Goal: Information Seeking & Learning: Learn about a topic

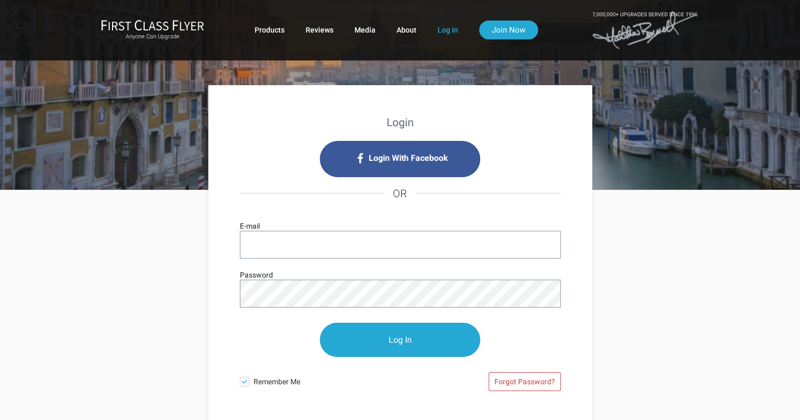
type input "igold@allenmatkins.com"
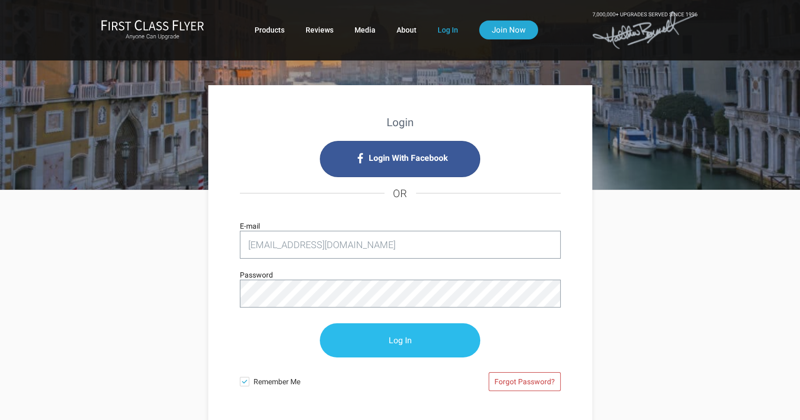
click at [375, 339] on input "Log In" at bounding box center [400, 340] width 160 height 34
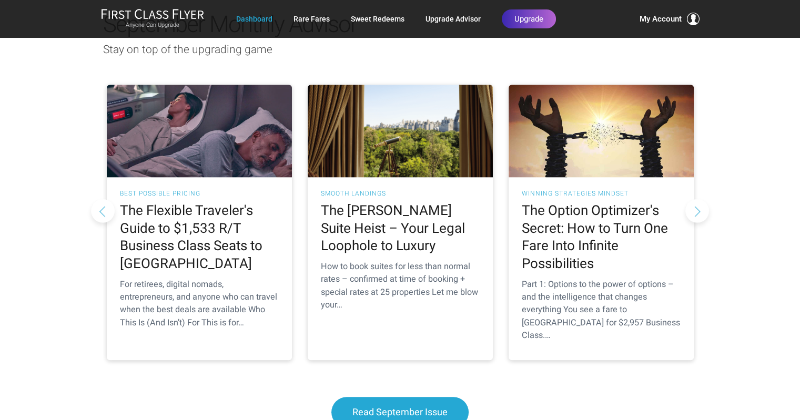
scroll to position [995, 0]
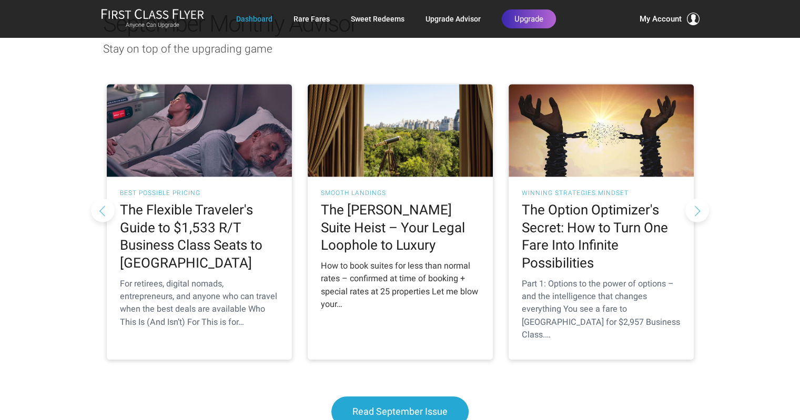
click at [389, 201] on h2 "The [PERSON_NAME] Suite Heist – Your Legal Loophole to Luxury" at bounding box center [400, 227] width 159 height 53
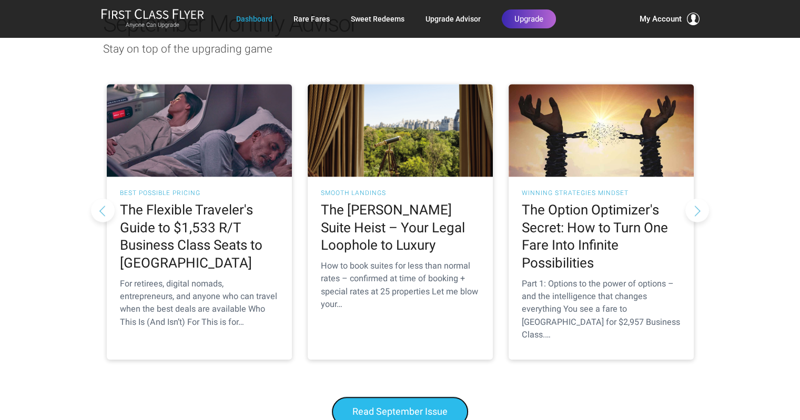
click at [365, 406] on span "Read September Issue" at bounding box center [399, 411] width 95 height 11
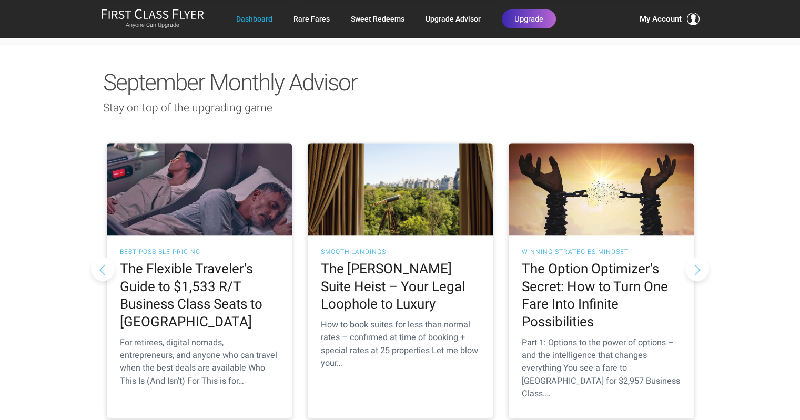
scroll to position [935, 0]
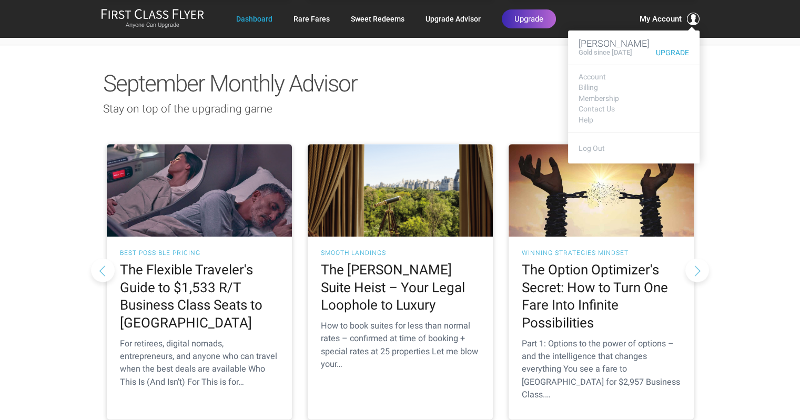
click at [662, 23] on span "My Account" at bounding box center [661, 19] width 42 height 13
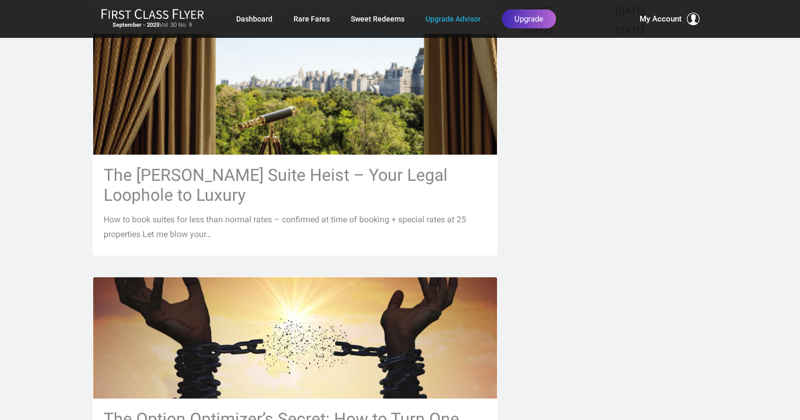
scroll to position [503, 0]
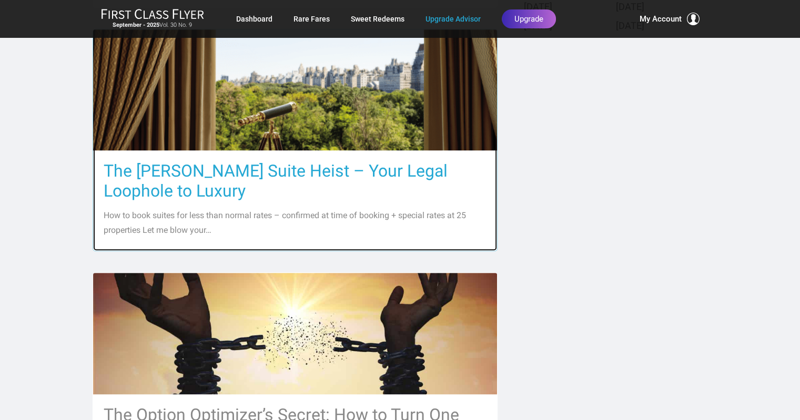
click at [157, 177] on h3 "The [PERSON_NAME] Suite Heist – Your Legal Loophole to Luxury" at bounding box center [295, 181] width 383 height 40
click at [193, 176] on h3 "The [PERSON_NAME] Suite Heist – Your Legal Loophole to Luxury" at bounding box center [295, 181] width 383 height 40
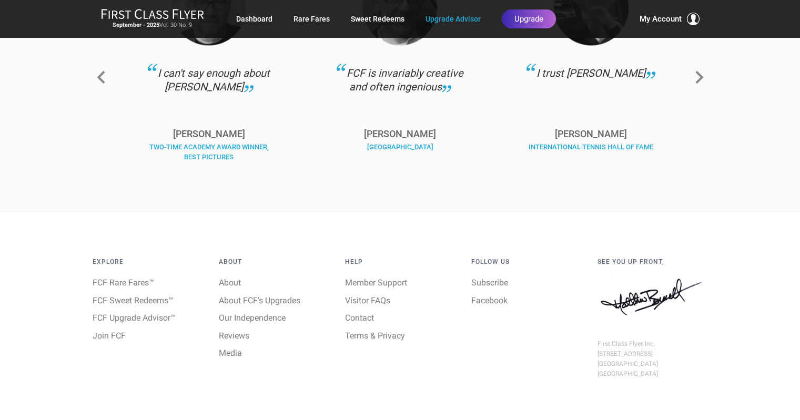
scroll to position [1629, 0]
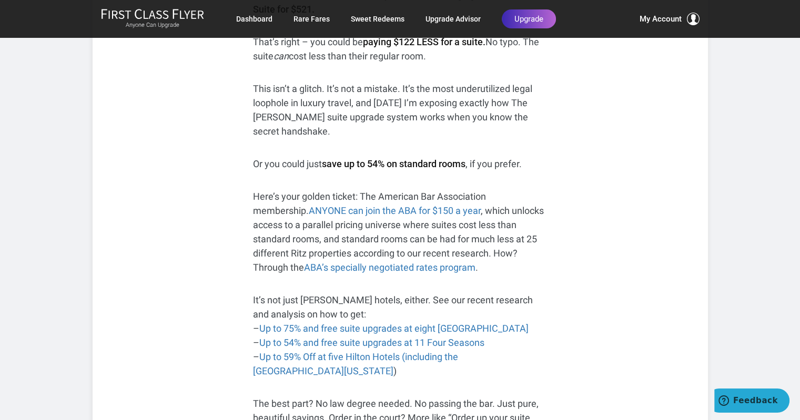
scroll to position [352, 0]
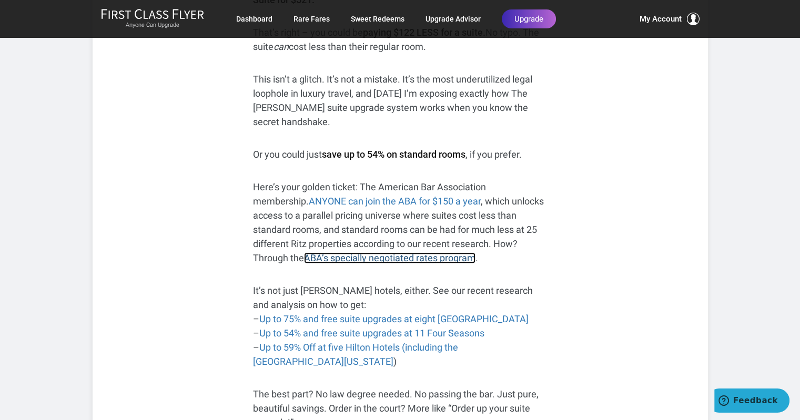
click at [304, 252] on link "ABA’s specially negotiated rates program" at bounding box center [389, 257] width 171 height 11
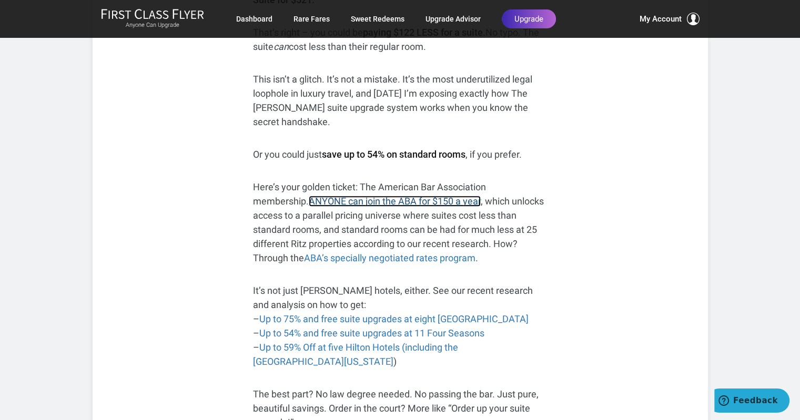
click at [309, 196] on link "ANYONE can join the ABA for $150 a year" at bounding box center [395, 201] width 172 height 11
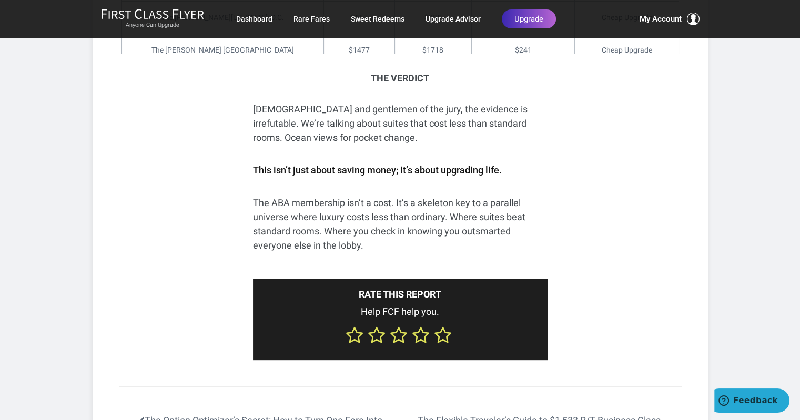
scroll to position [4330, 0]
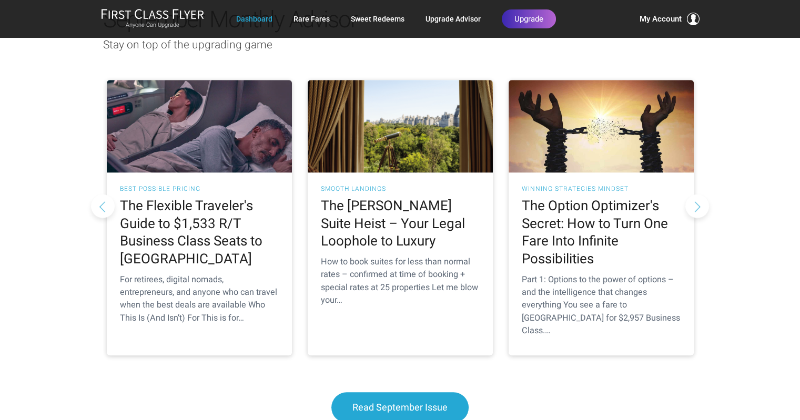
scroll to position [1002, 0]
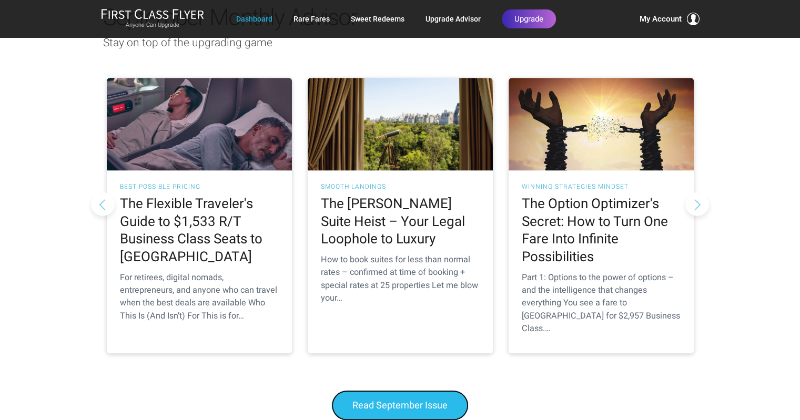
click at [385, 400] on span "Read September Issue" at bounding box center [399, 405] width 95 height 11
click at [379, 400] on span "Read September Issue" at bounding box center [399, 405] width 95 height 11
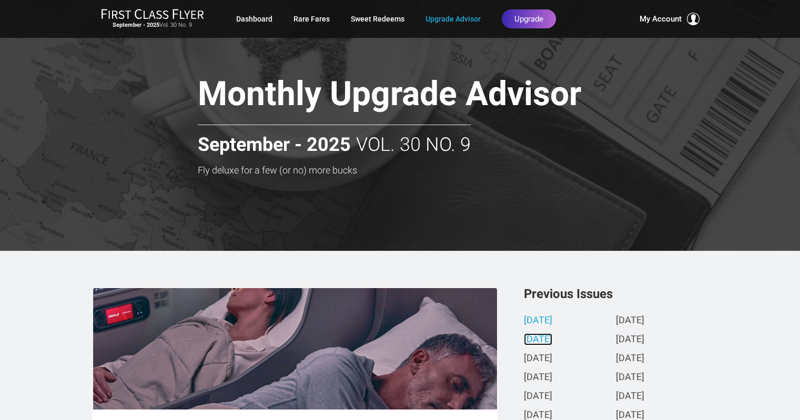
click at [541, 340] on link "August 2025" at bounding box center [538, 340] width 28 height 11
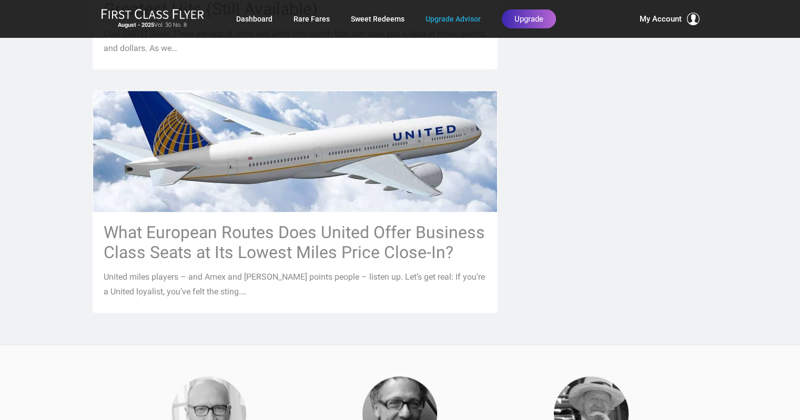
scroll to position [1241, 0]
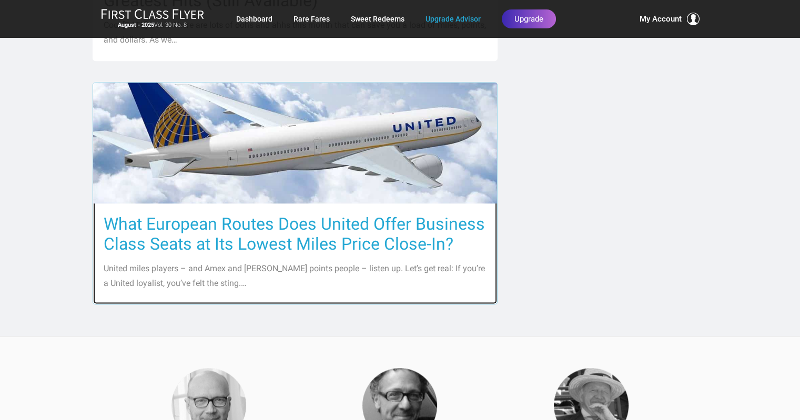
click at [161, 214] on h3 "What European Routes Does United Offer Business Class Seats at Its Lowest Miles…" at bounding box center [295, 234] width 383 height 40
click at [227, 218] on h3 "What European Routes Does United Offer Business Class Seats at Its Lowest Miles…" at bounding box center [295, 234] width 383 height 40
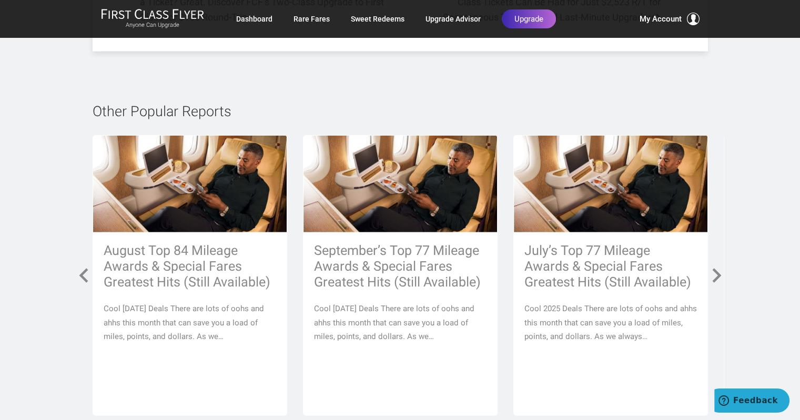
scroll to position [2489, 0]
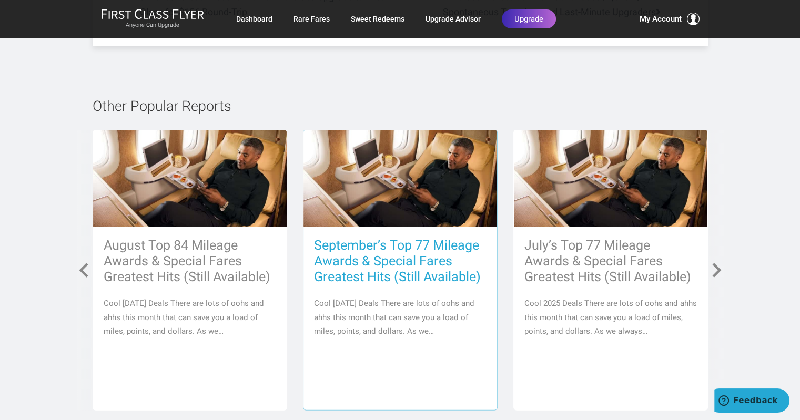
click at [359, 247] on h3 "September’s Top 77 Mileage Awards & Special Fares Greatest Hits (Still Availabl…" at bounding box center [400, 261] width 173 height 47
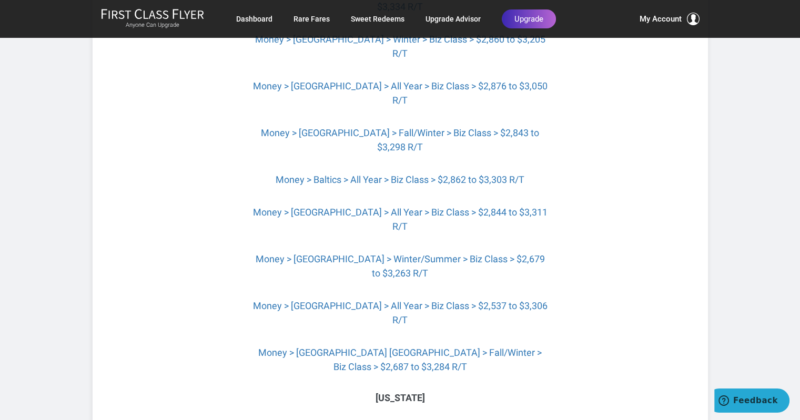
scroll to position [3430, 0]
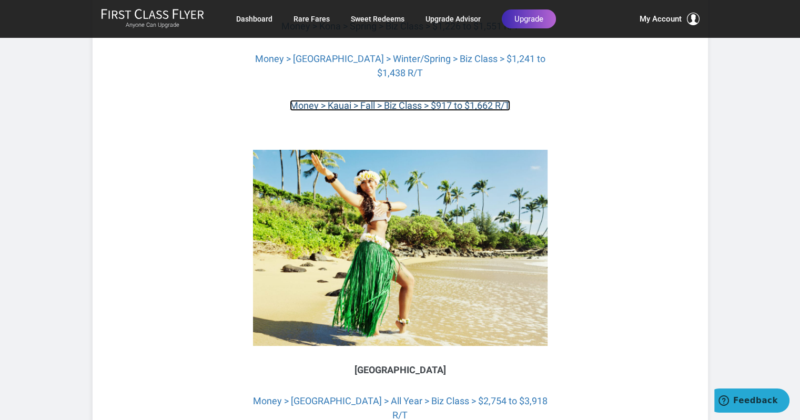
scroll to position [3834, 0]
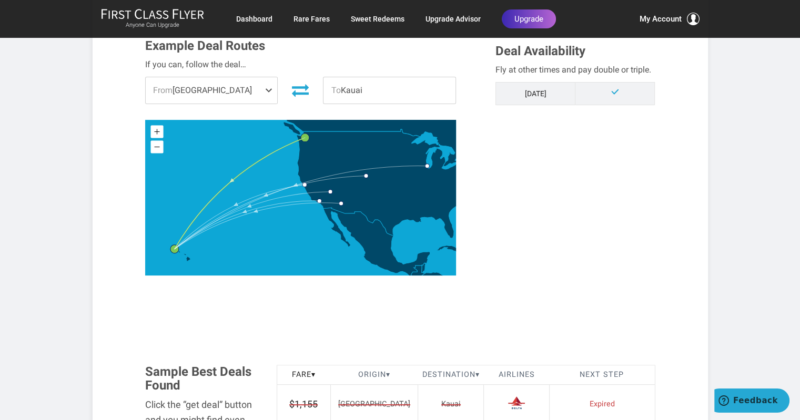
scroll to position [302, 0]
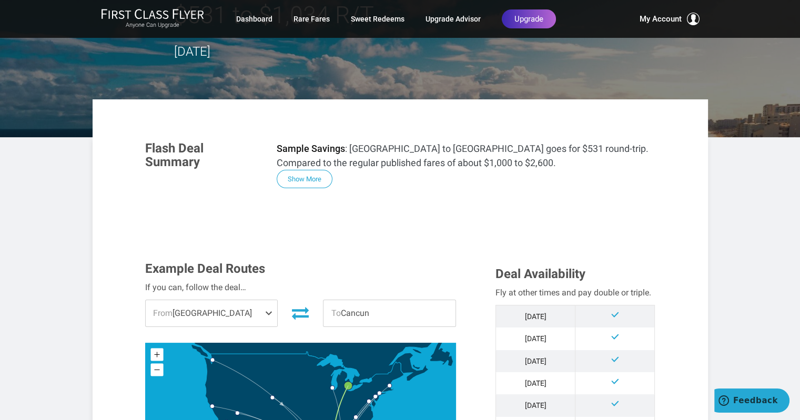
scroll to position [87, 0]
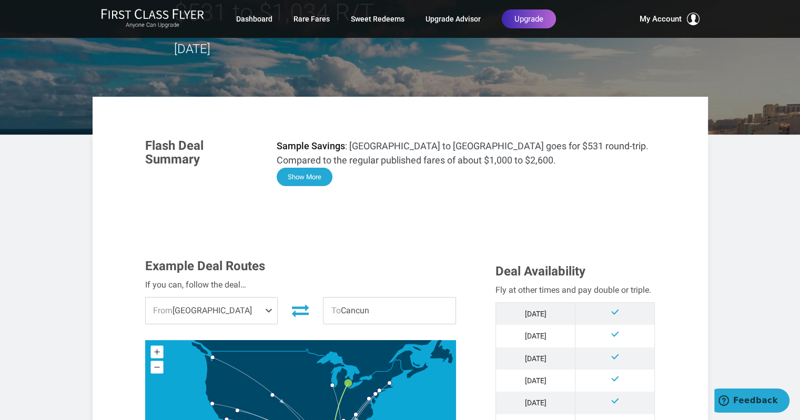
click at [296, 176] on button "Show More" at bounding box center [305, 177] width 56 height 18
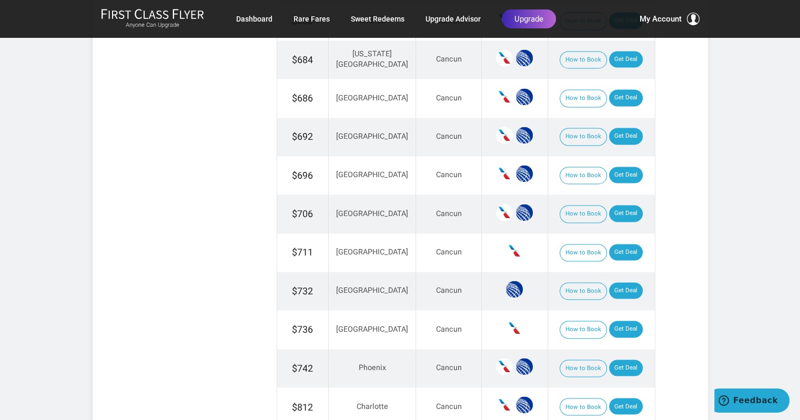
scroll to position [1603, 0]
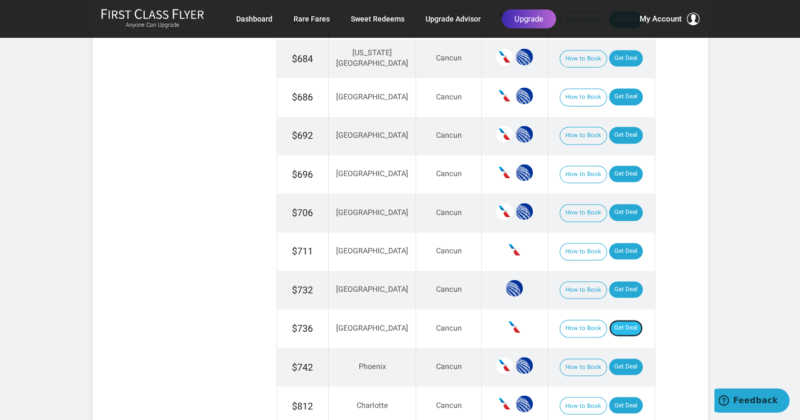
click at [625, 331] on link "Get Deal" at bounding box center [626, 328] width 34 height 17
